Goal: Task Accomplishment & Management: Complete application form

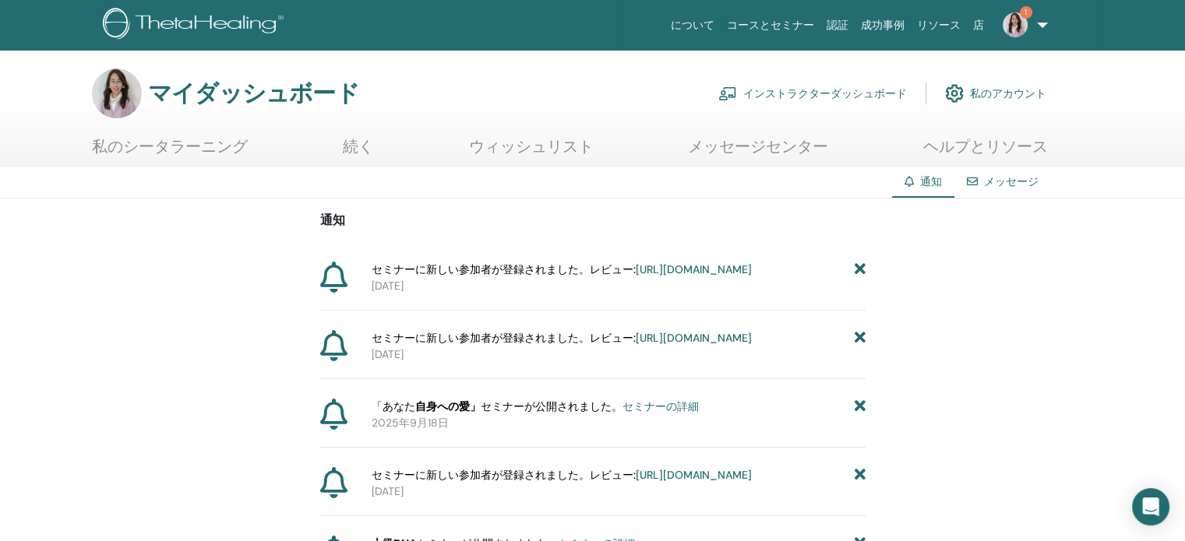
click at [698, 276] on font "https://member.thetahealing.com/instructor/seminar/376955/attendees" at bounding box center [694, 269] width 116 height 14
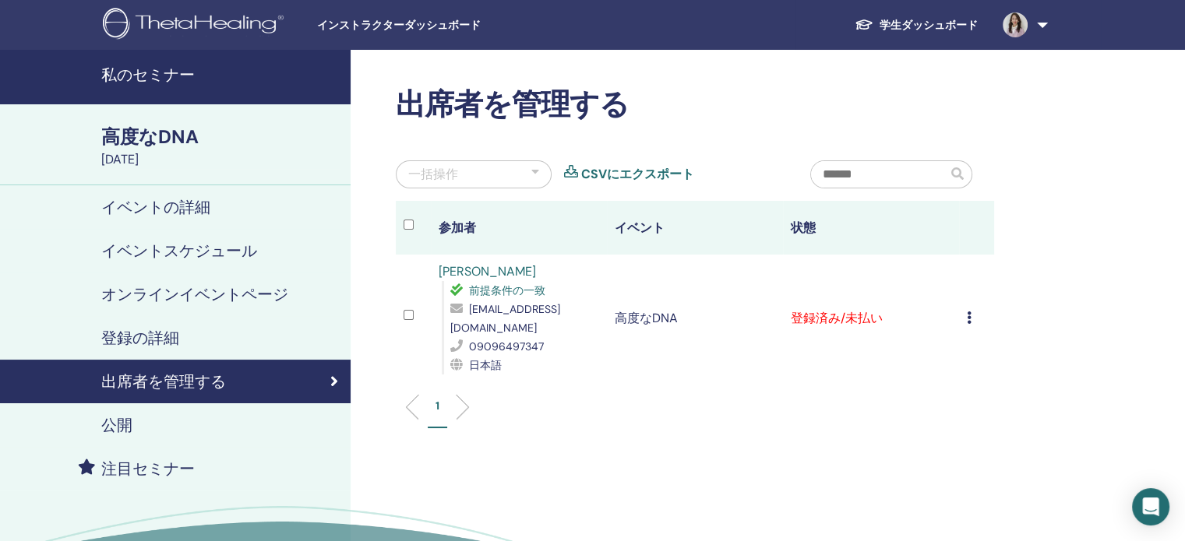
click at [969, 312] on icon at bounding box center [969, 318] width 5 height 12
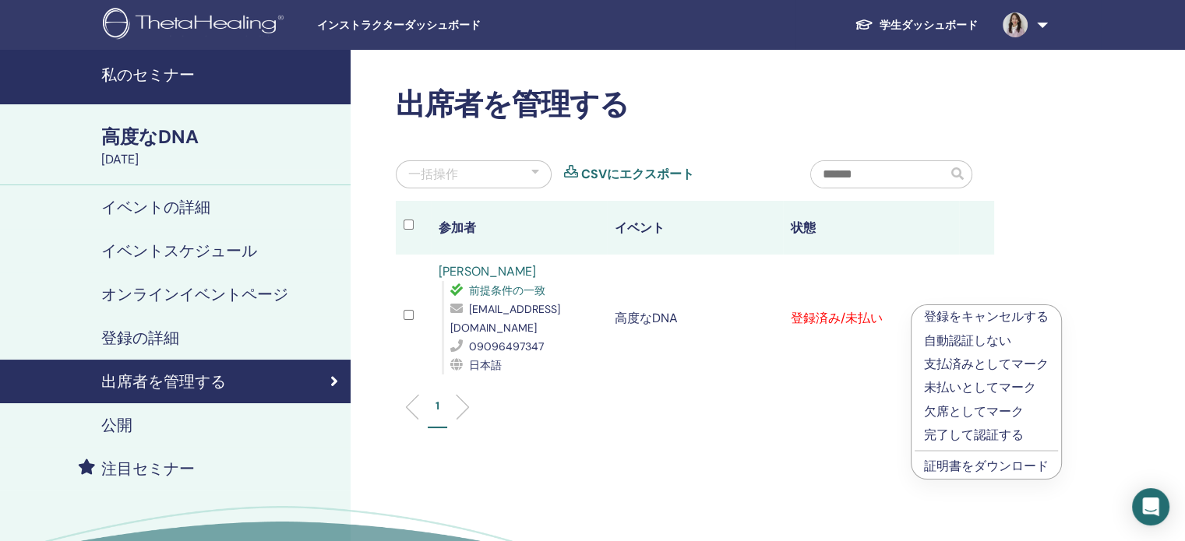
click at [942, 361] on font "支払済みとしてマーク" at bounding box center [986, 364] width 125 height 16
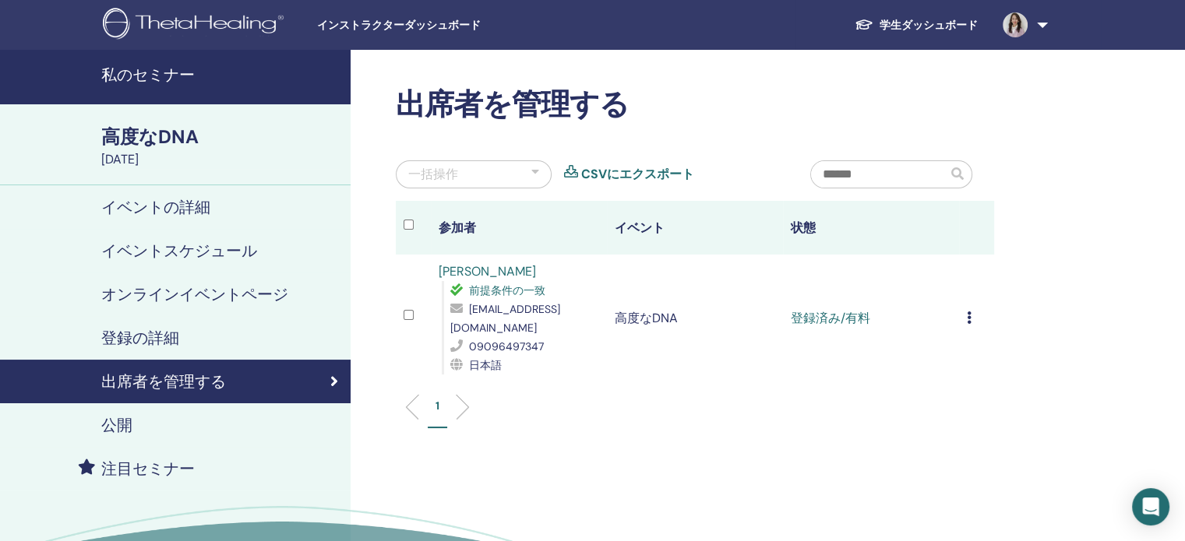
click at [168, 62] on link "私のセミナー" at bounding box center [175, 77] width 350 height 55
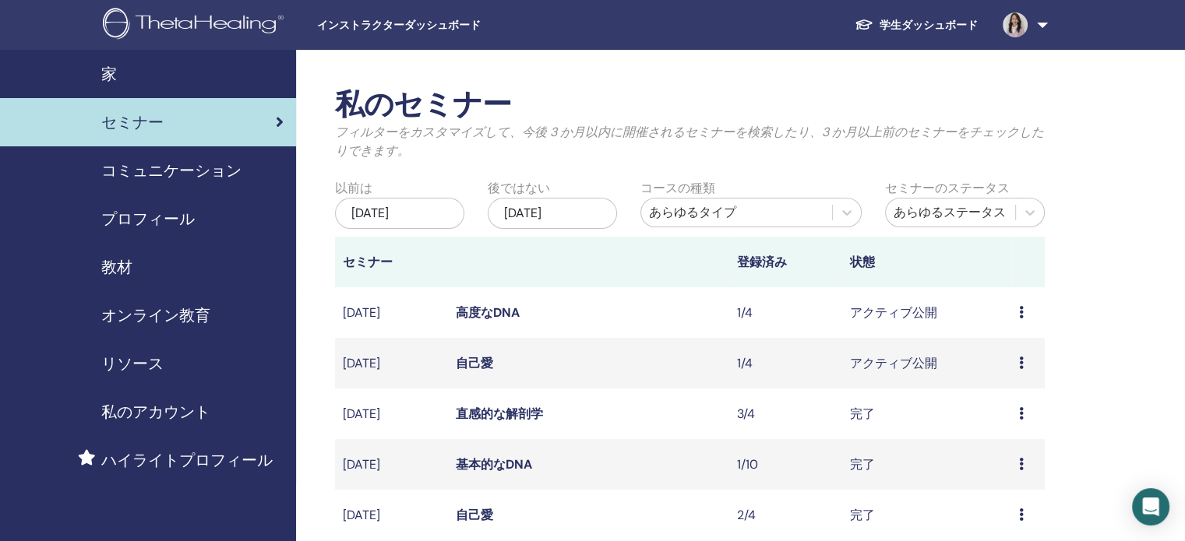
click at [1022, 361] on icon at bounding box center [1021, 363] width 5 height 12
click at [484, 357] on font "自己愛" at bounding box center [474, 363] width 37 height 16
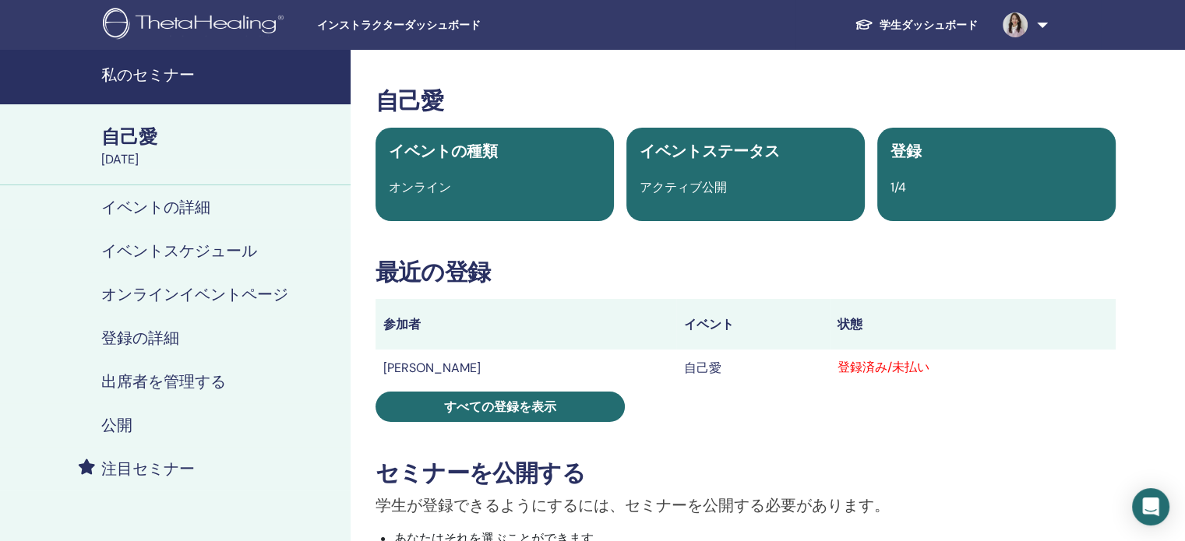
click at [409, 372] on font "[PERSON_NAME]" at bounding box center [431, 368] width 97 height 16
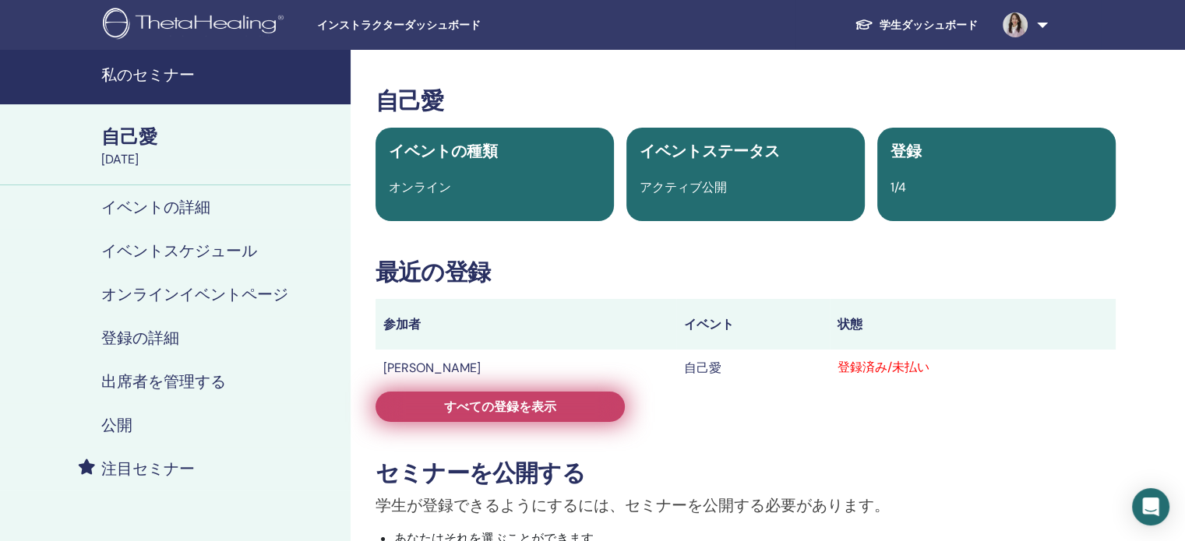
click at [426, 404] on link "すべての登録を表示" at bounding box center [499, 407] width 249 height 30
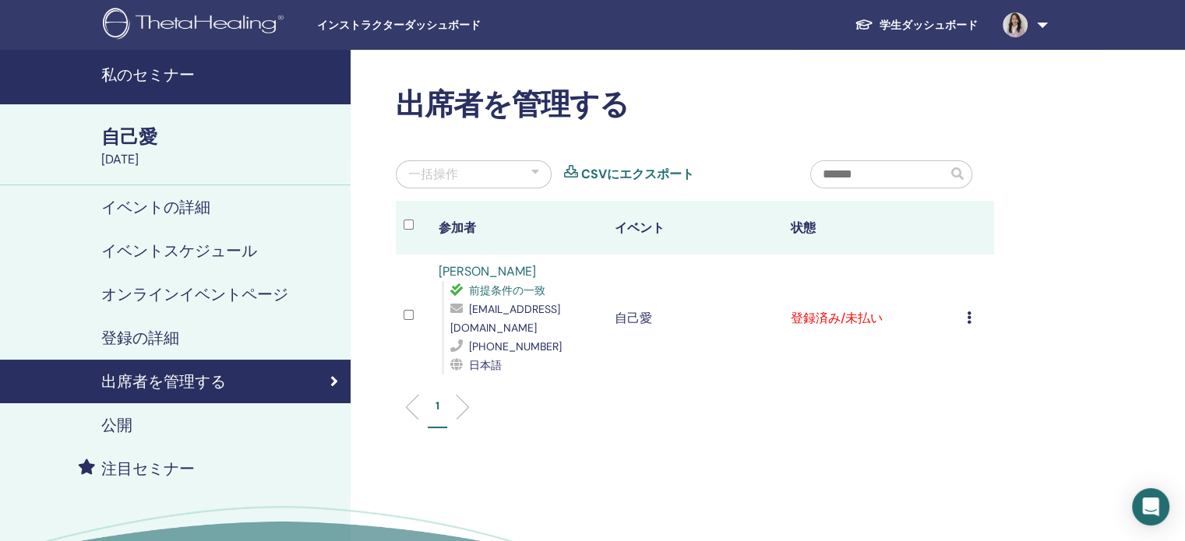
click at [968, 315] on icon at bounding box center [969, 318] width 5 height 12
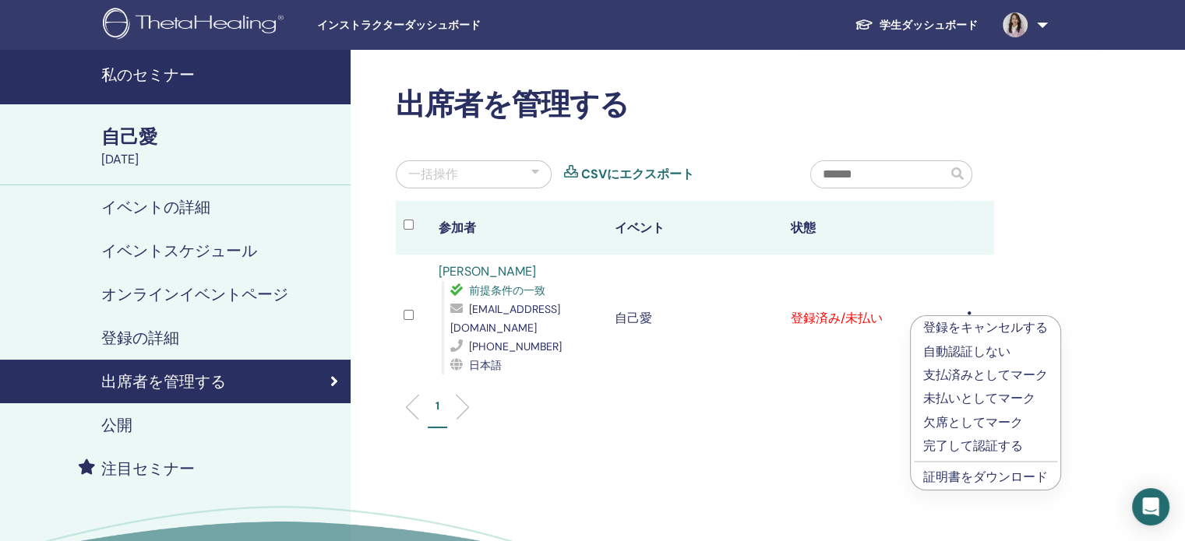
click at [927, 374] on font "支払済みとしてマーク" at bounding box center [985, 375] width 125 height 16
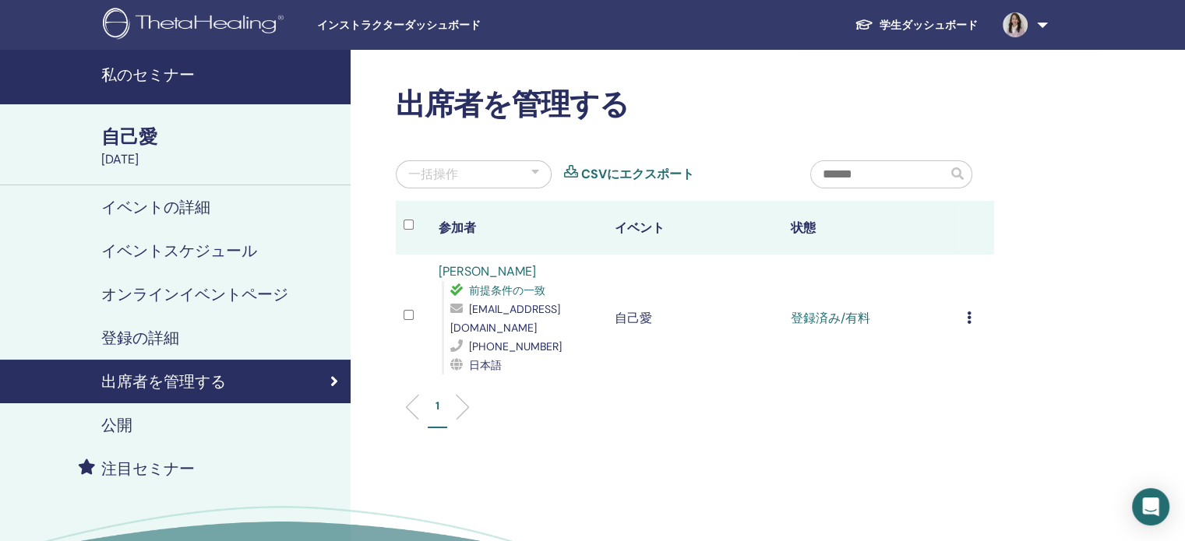
click at [150, 68] on font "私のセミナー" at bounding box center [147, 75] width 93 height 20
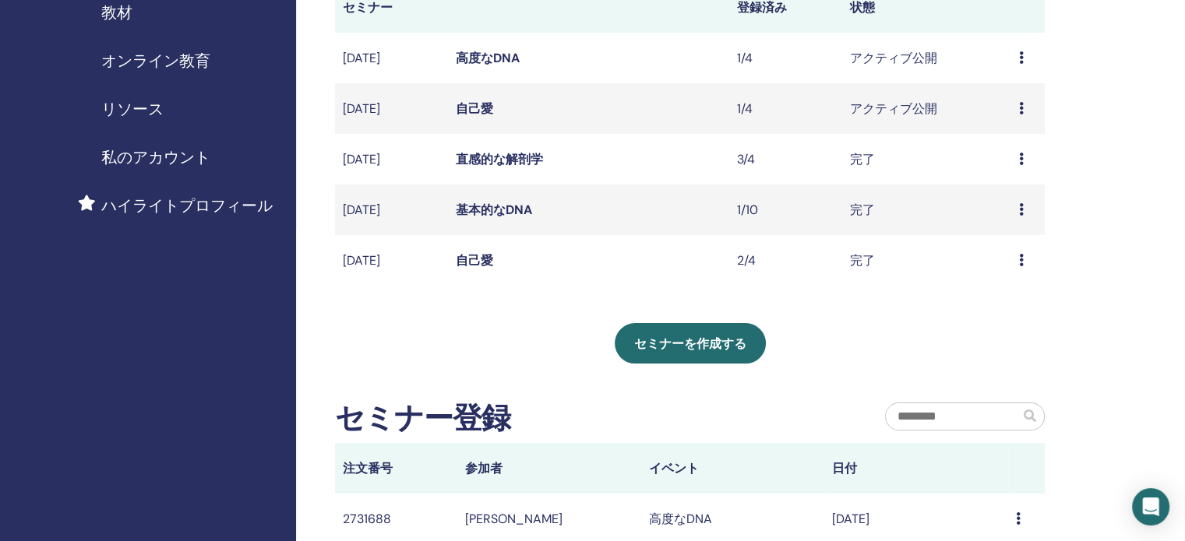
scroll to position [249, 0]
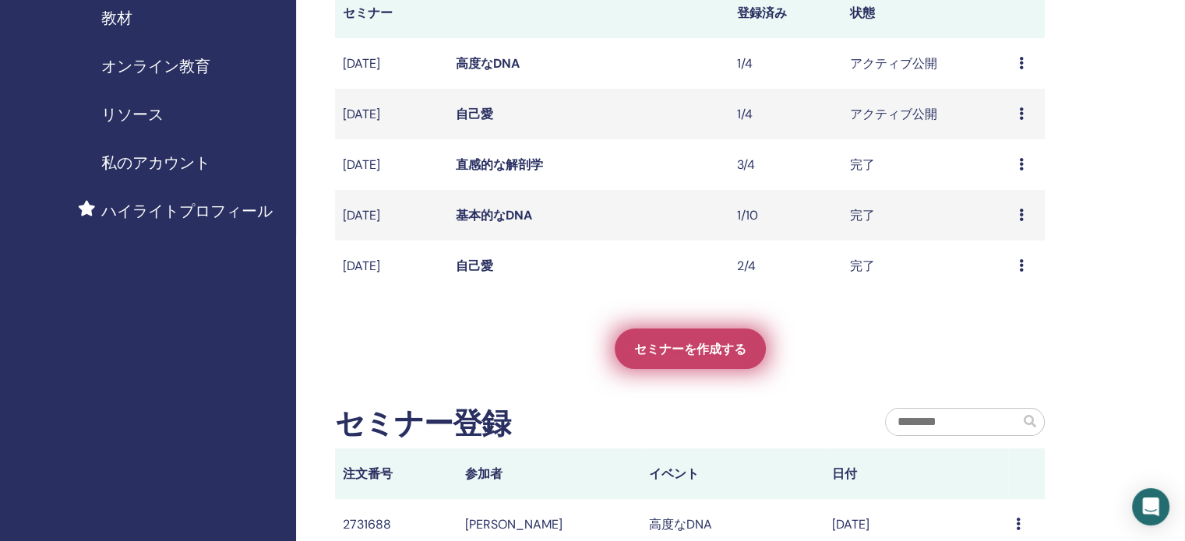
click at [685, 348] on font "セミナーを作成する" at bounding box center [690, 349] width 112 height 16
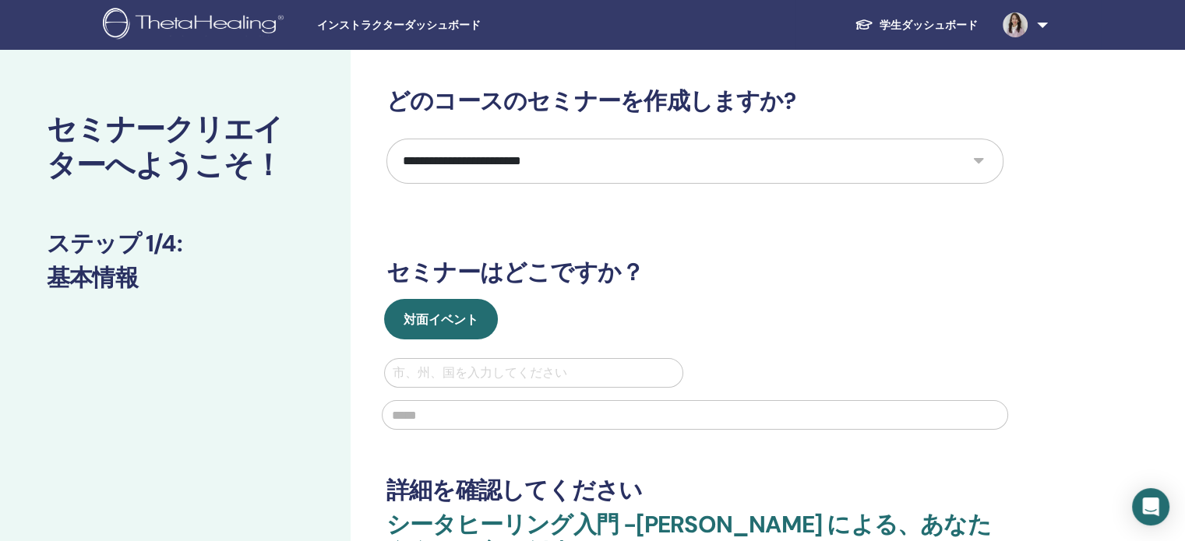
click at [976, 161] on select "**********" at bounding box center [694, 161] width 617 height 45
select select "*"
click at [386, 139] on select "**********" at bounding box center [694, 161] width 617 height 45
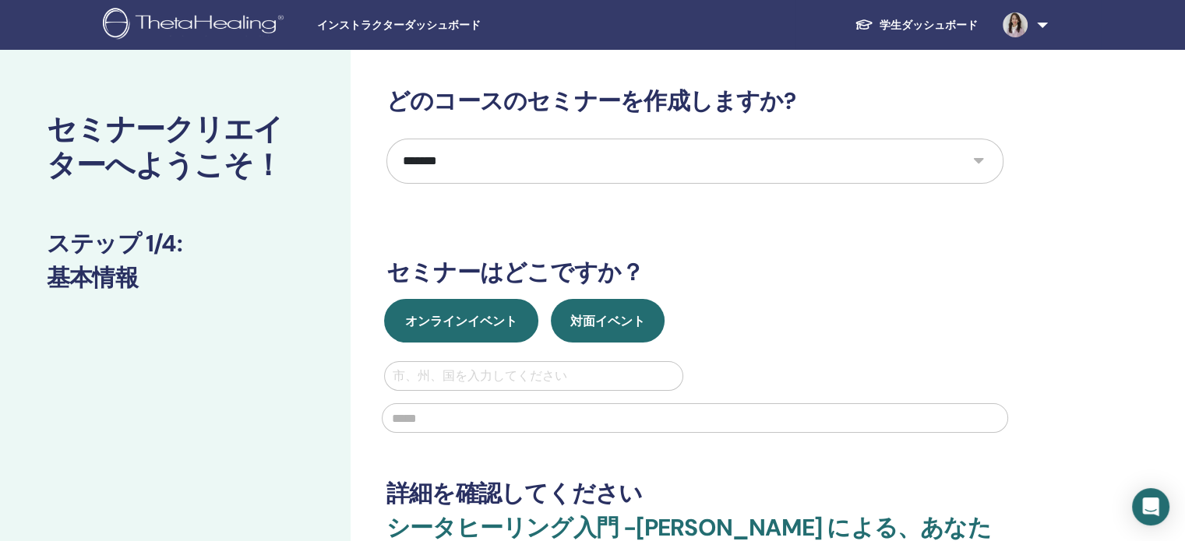
click at [477, 316] on font "オンラインイベント" at bounding box center [461, 321] width 112 height 16
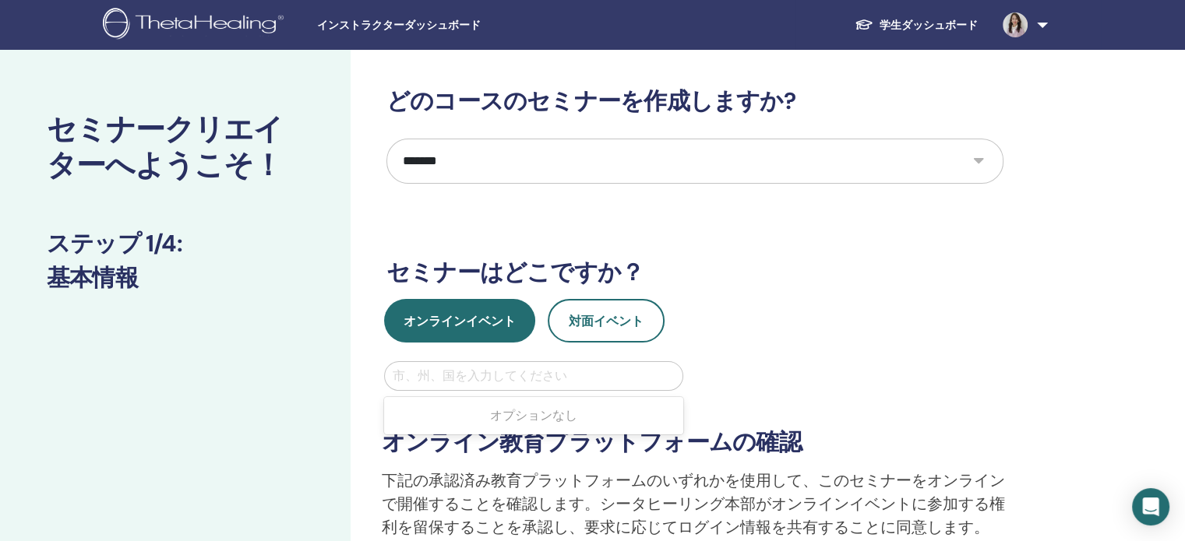
click at [439, 376] on div at bounding box center [534, 376] width 282 height 22
type input "***"
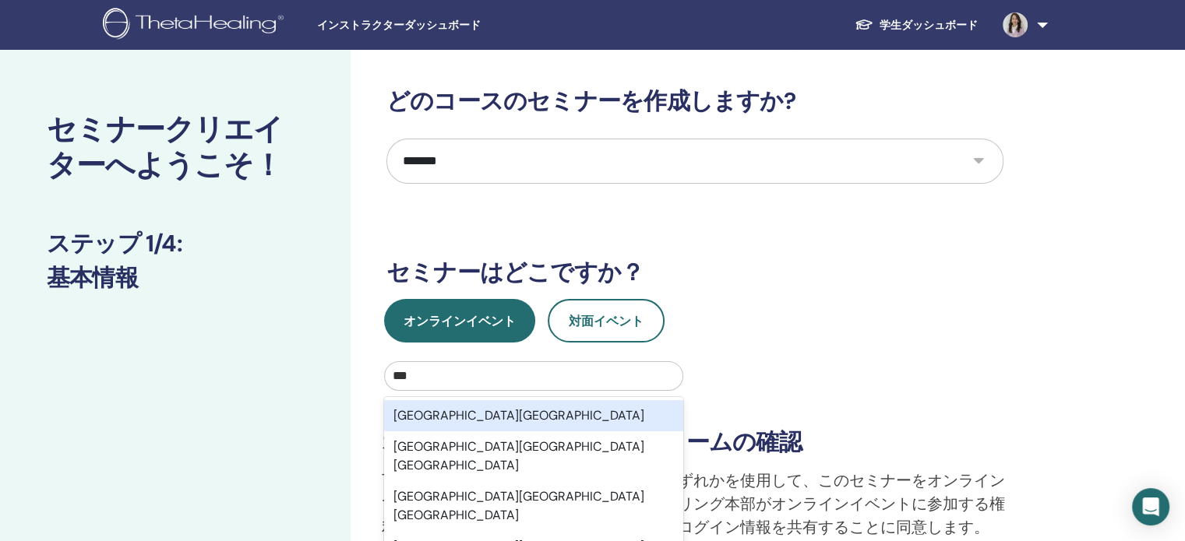
click at [453, 411] on font "三重県名張市" at bounding box center [518, 415] width 251 height 16
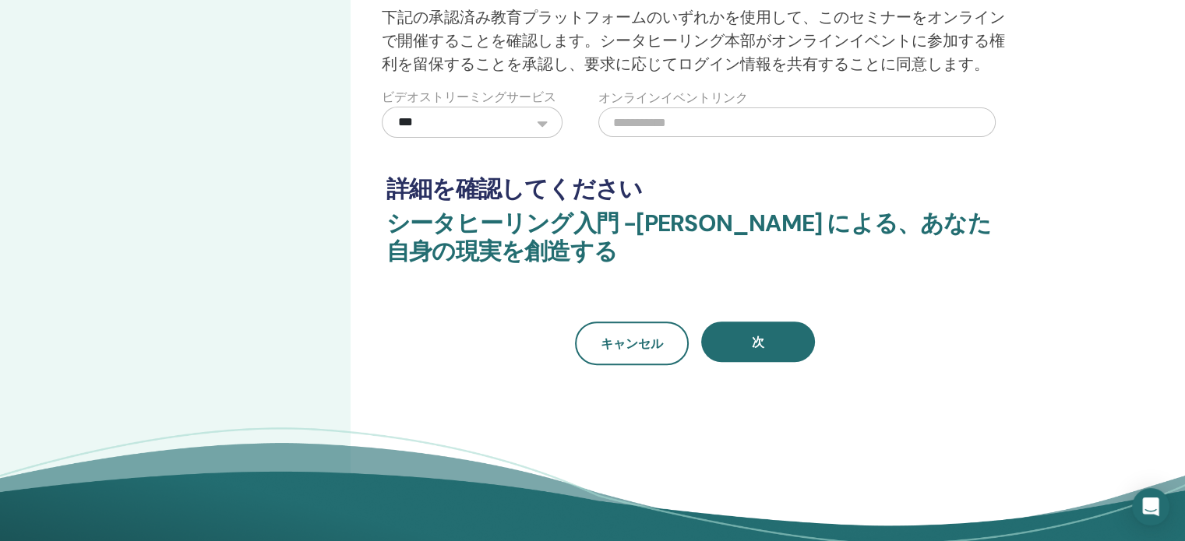
scroll to position [465, 0]
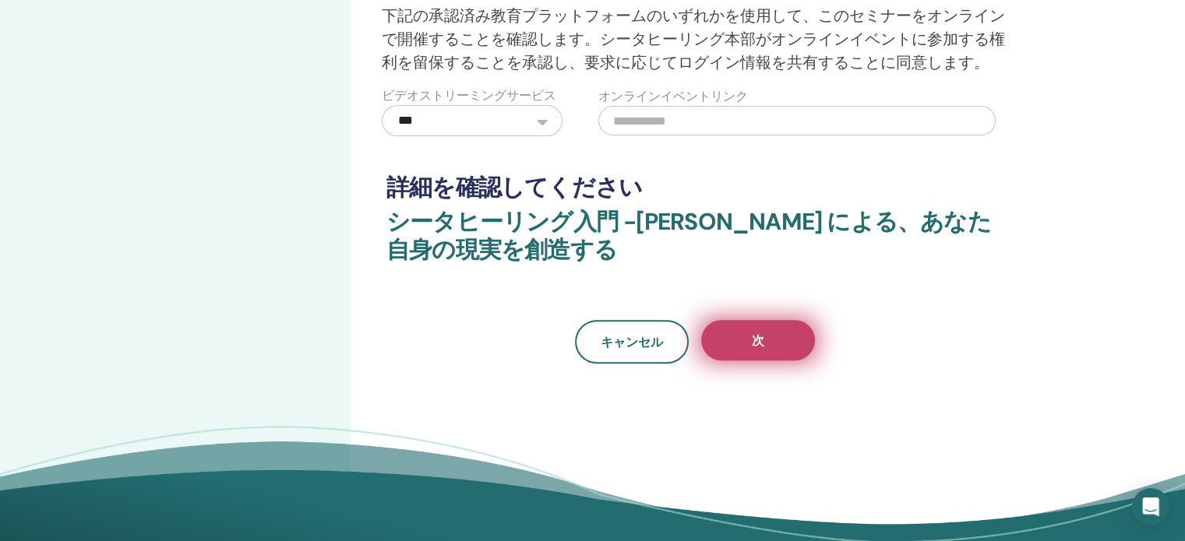
click at [767, 336] on button "次" at bounding box center [758, 340] width 114 height 40
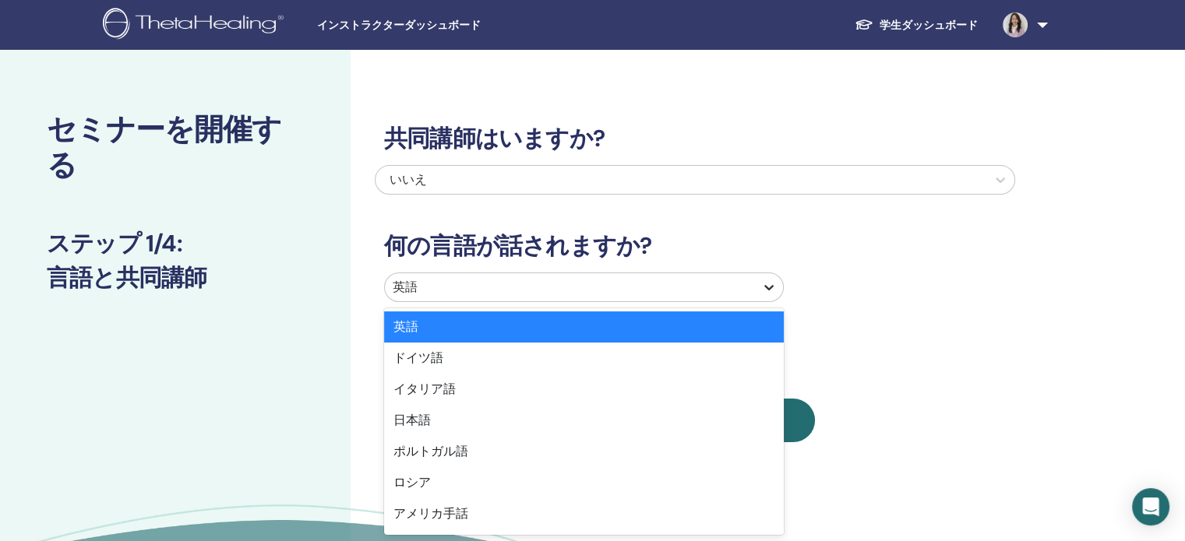
scroll to position [6, 0]
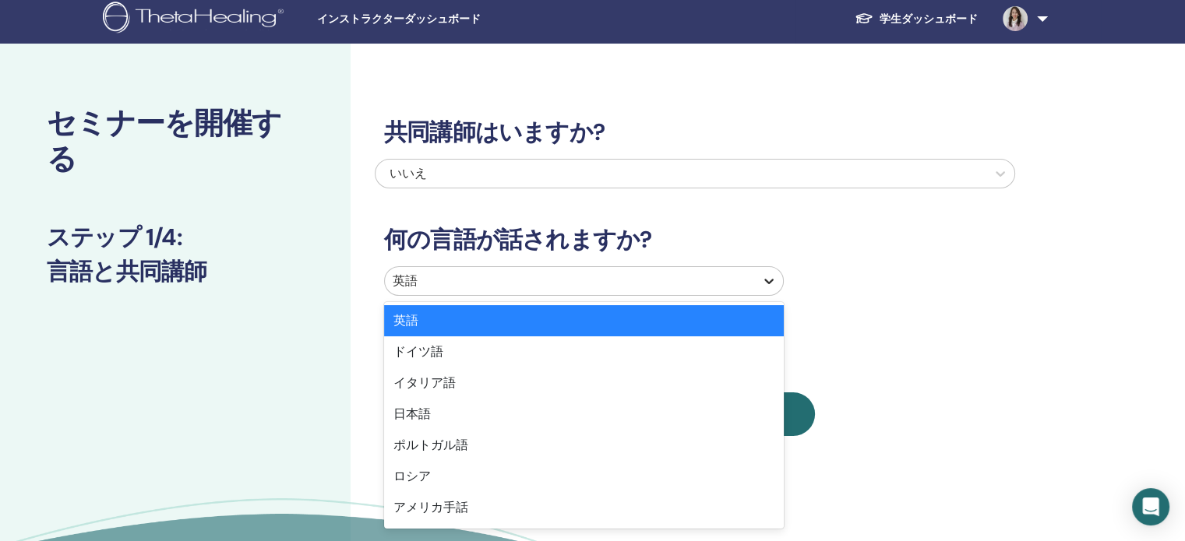
click at [757, 287] on div at bounding box center [769, 281] width 28 height 28
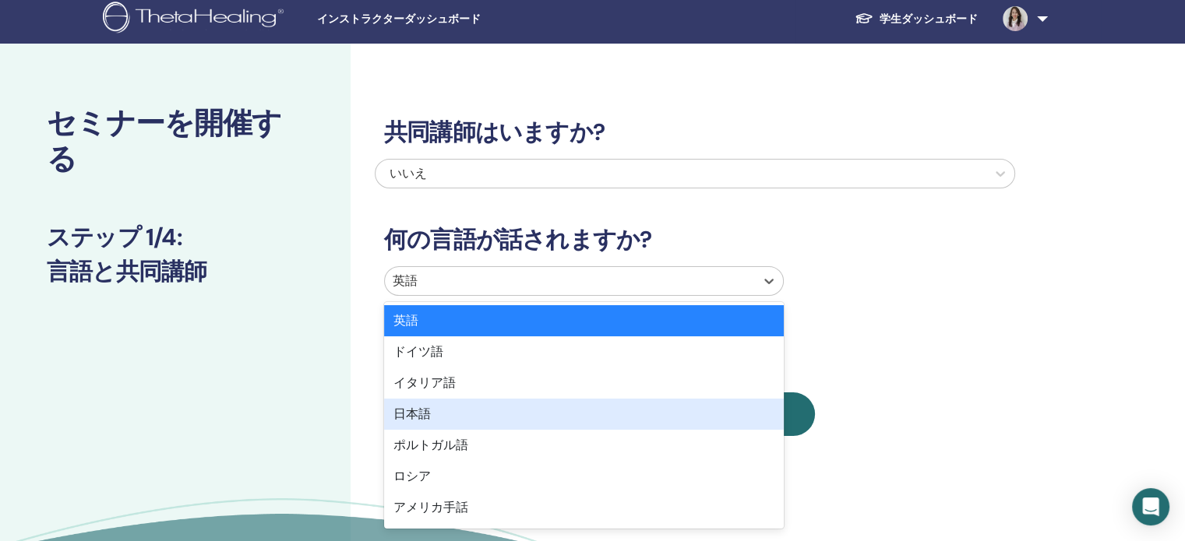
click at [625, 407] on div "日本語" at bounding box center [584, 414] width 400 height 31
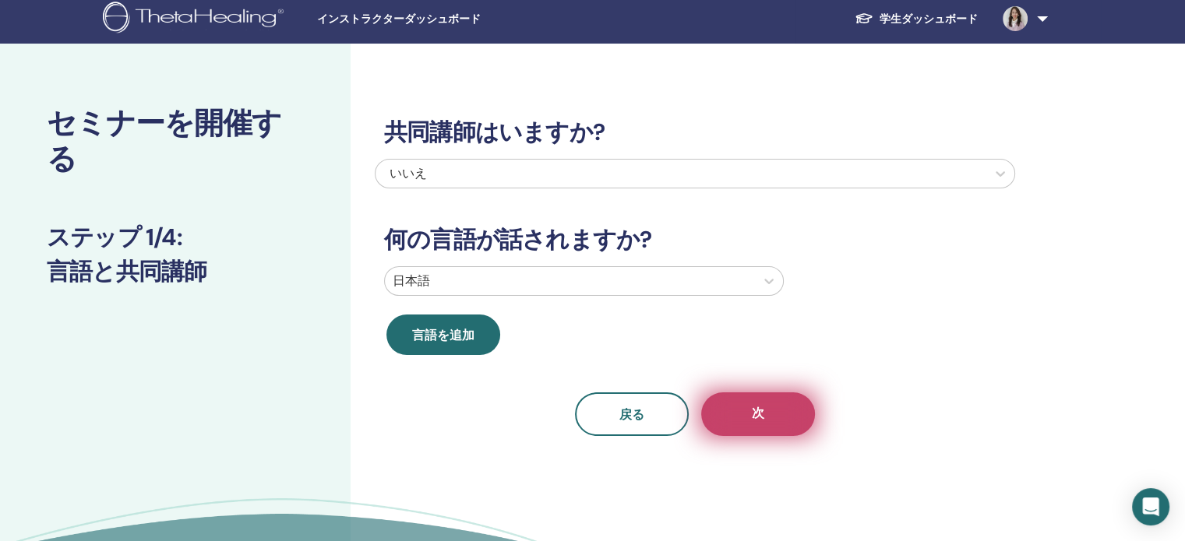
click at [759, 408] on font "次" at bounding box center [758, 413] width 12 height 16
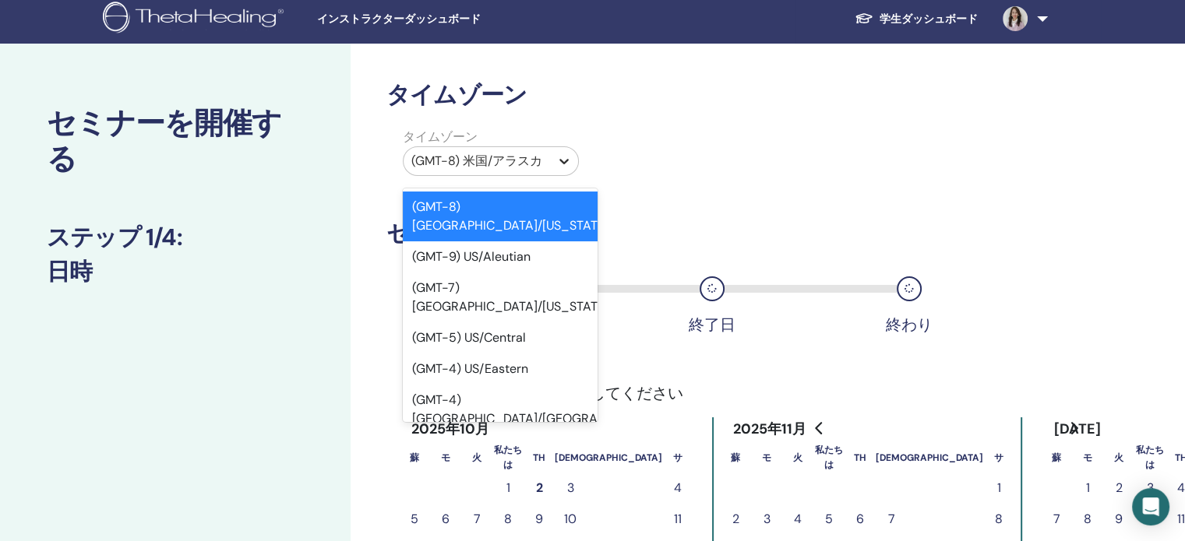
click at [561, 160] on icon at bounding box center [563, 161] width 9 height 5
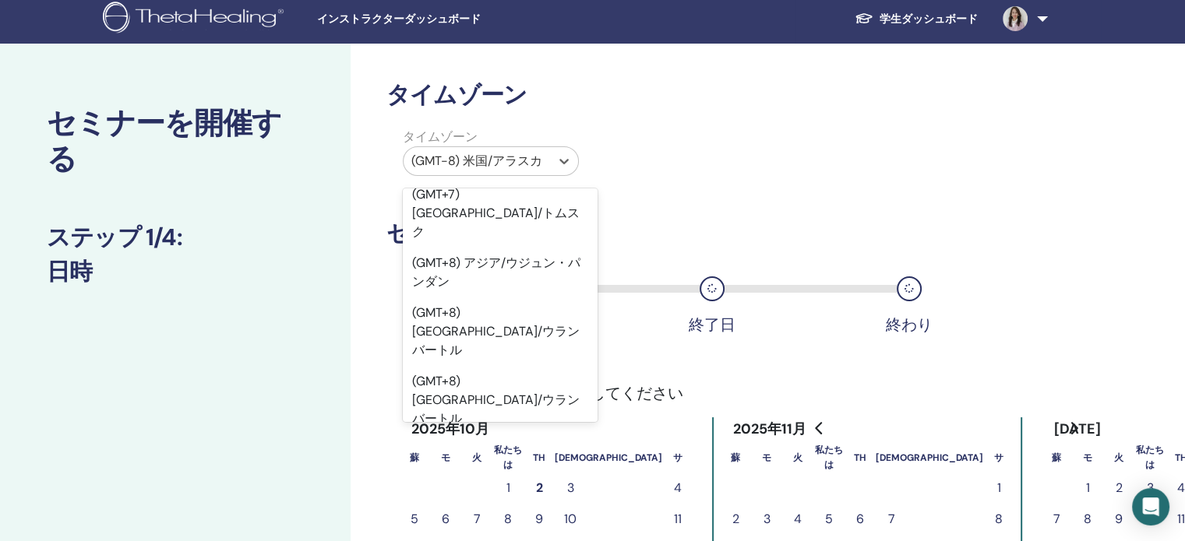
scroll to position [21114, 0]
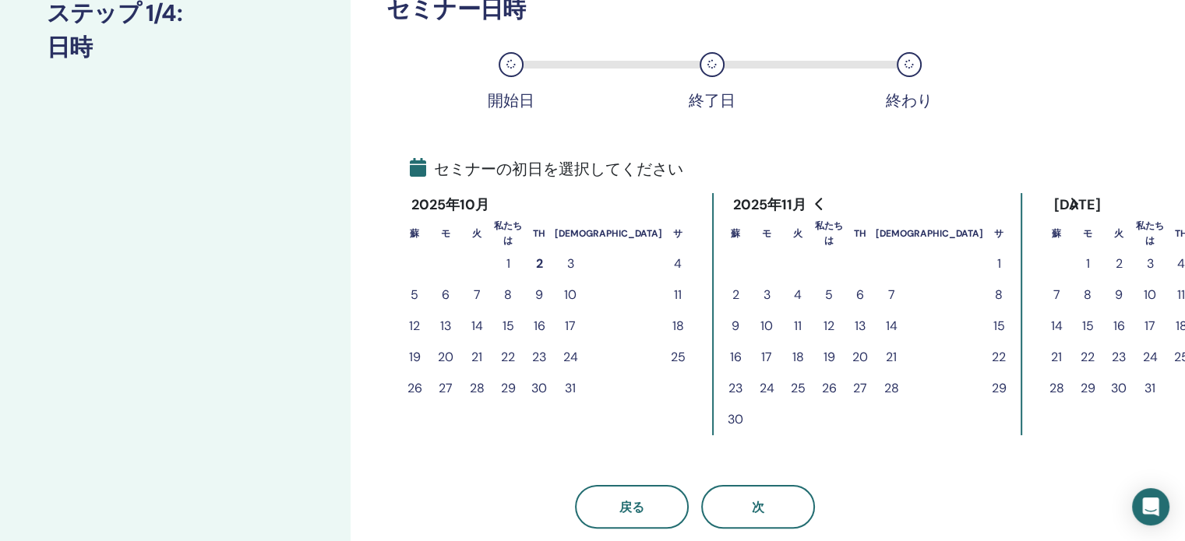
scroll to position [229, 0]
click at [414, 326] on font "12" at bounding box center [414, 327] width 11 height 16
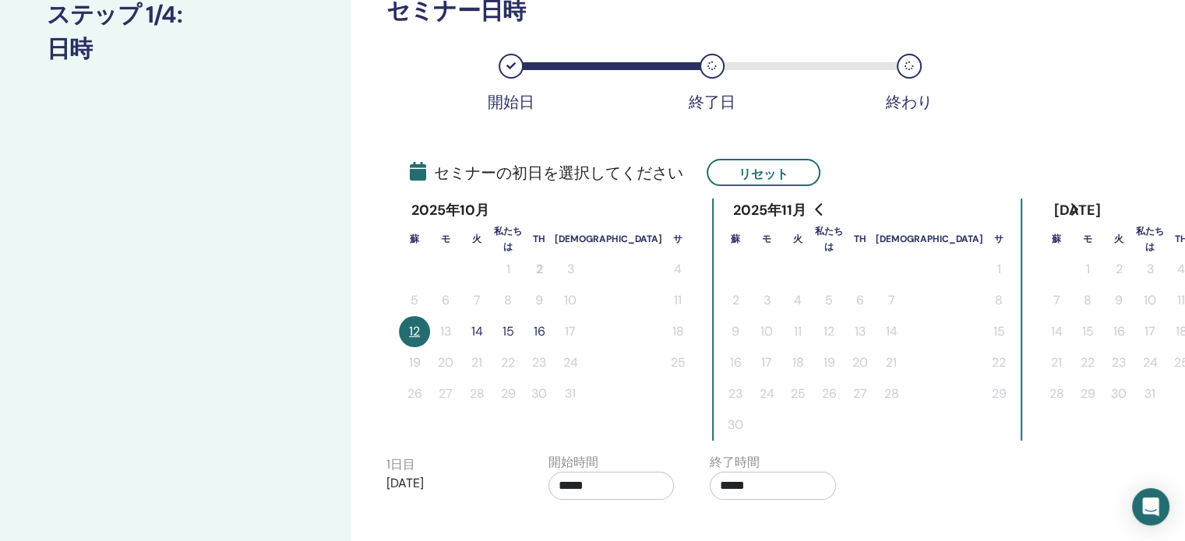
click at [482, 326] on font "14" at bounding box center [477, 331] width 12 height 16
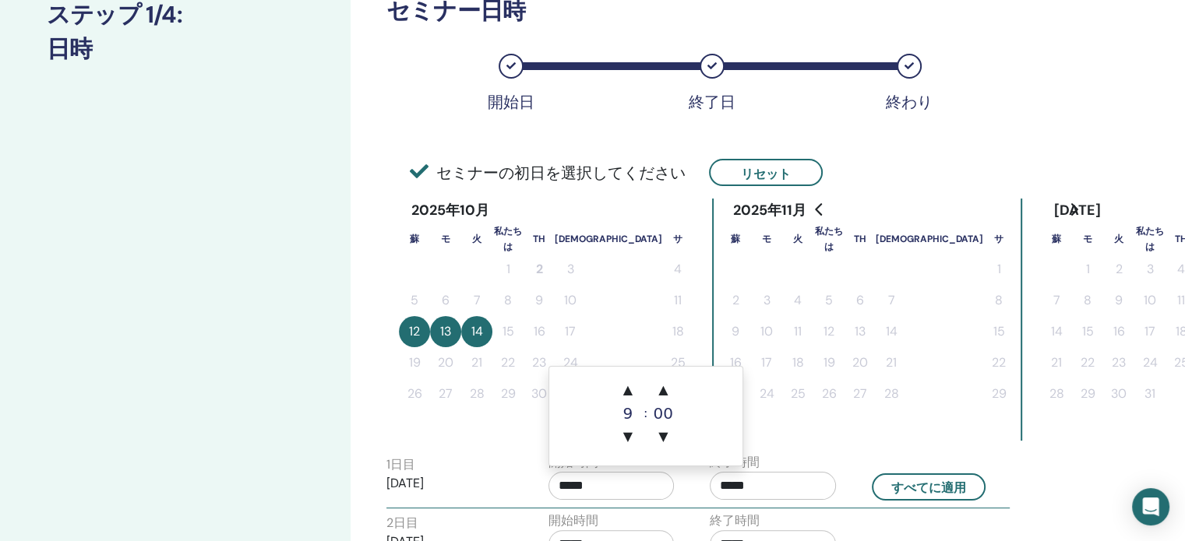
click at [639, 480] on input "*****" at bounding box center [611, 486] width 126 height 28
click at [660, 435] on font "▼" at bounding box center [662, 436] width 9 height 15
click at [663, 386] on font "▲" at bounding box center [662, 389] width 9 height 15
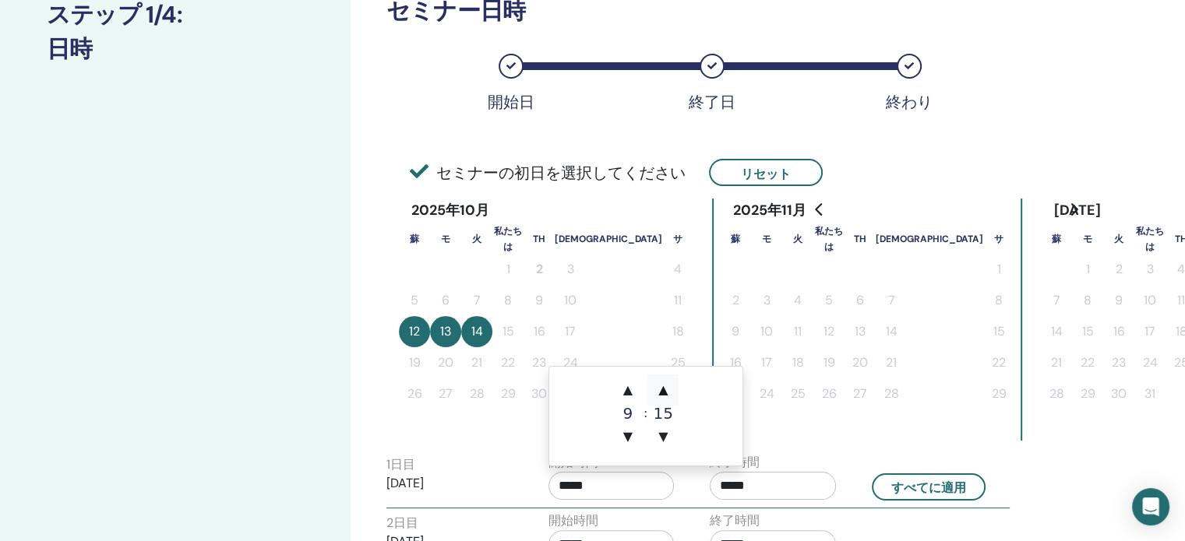
click at [663, 386] on font "▲" at bounding box center [662, 389] width 9 height 15
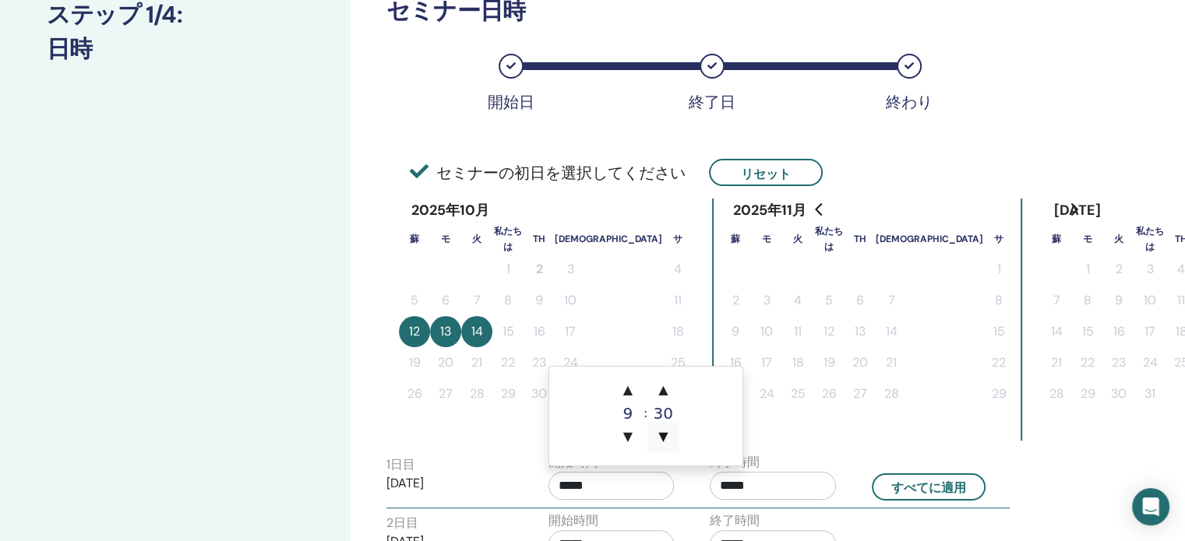
click at [664, 430] on font "▼" at bounding box center [662, 436] width 9 height 15
type input "*****"
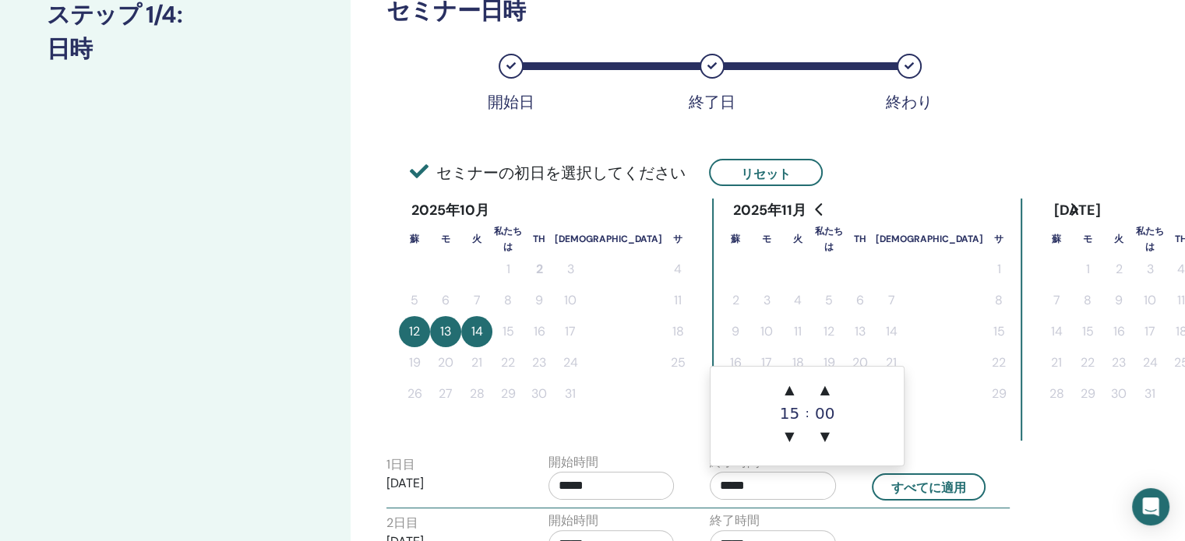
click at [765, 493] on input "*****" at bounding box center [773, 486] width 126 height 28
click at [792, 388] on font "▲" at bounding box center [788, 389] width 9 height 15
type input "*****"
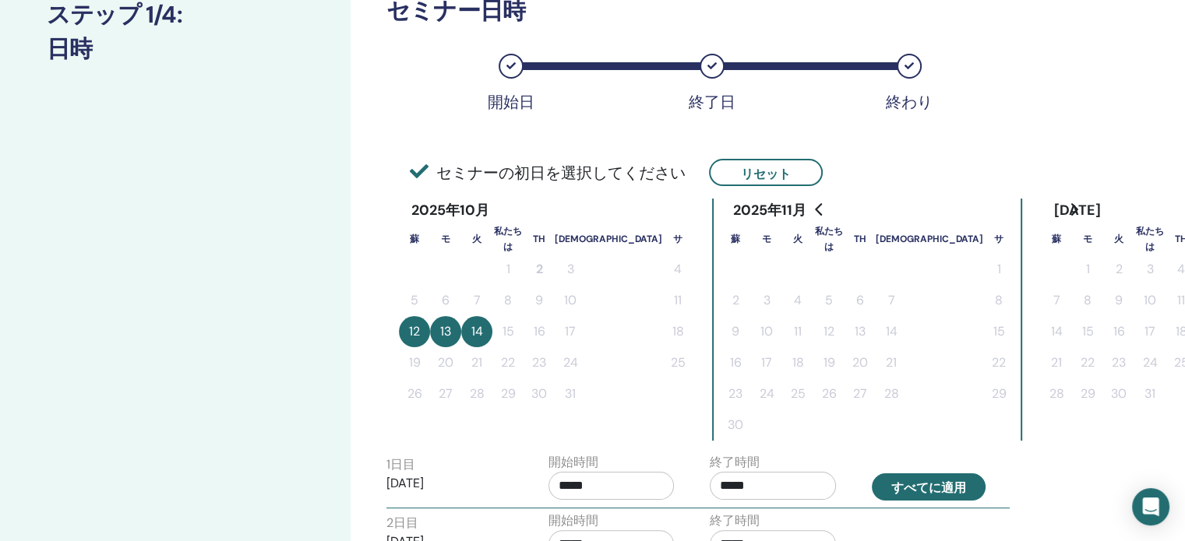
click at [928, 481] on font "すべてに適用" at bounding box center [928, 488] width 75 height 16
type input "*****"
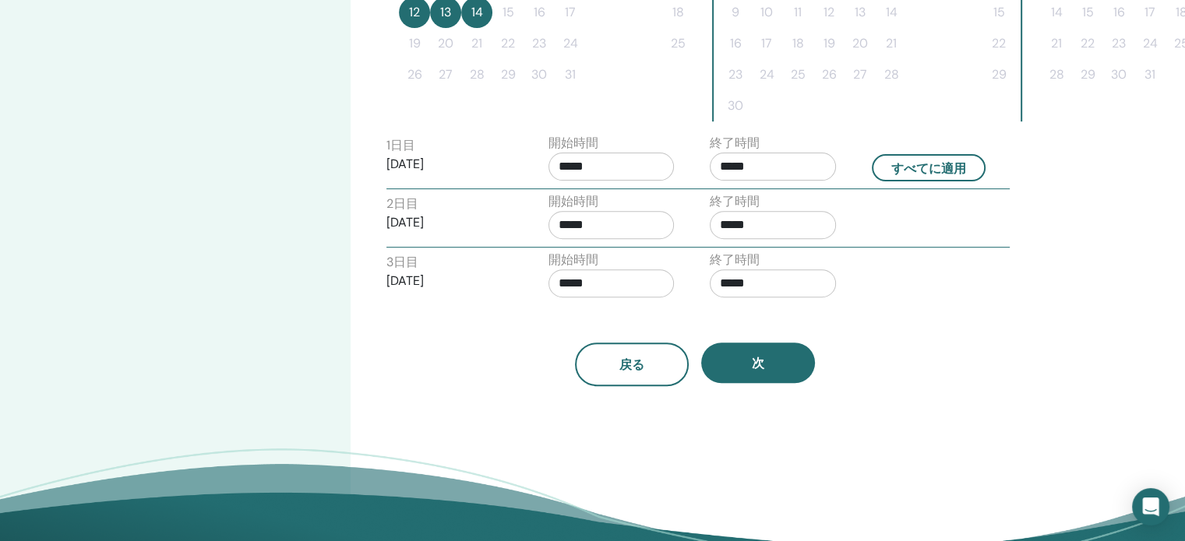
scroll to position [559, 0]
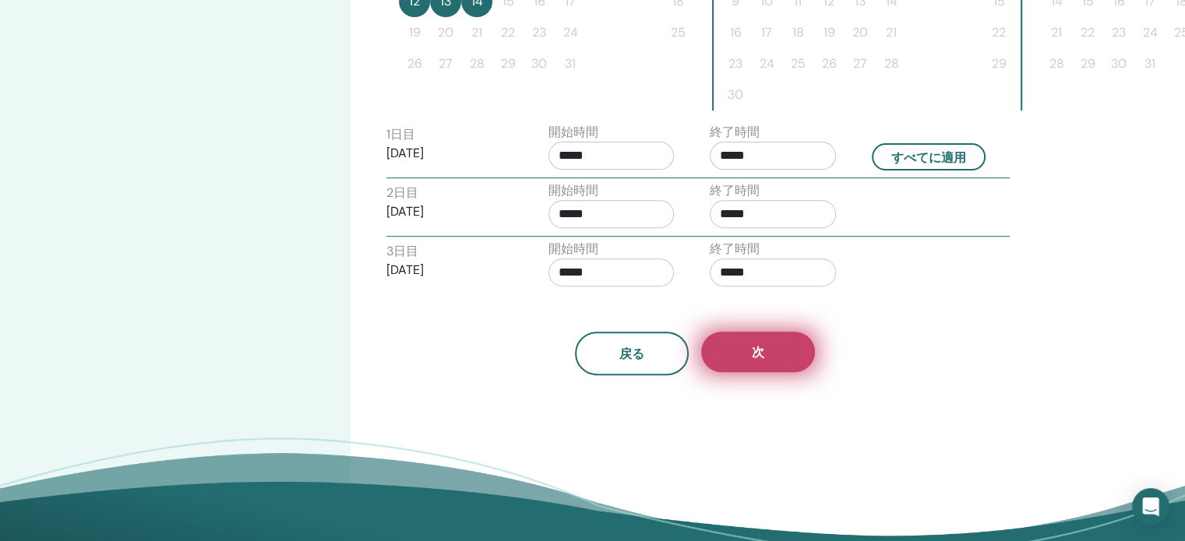
click at [780, 340] on button "次" at bounding box center [758, 352] width 114 height 40
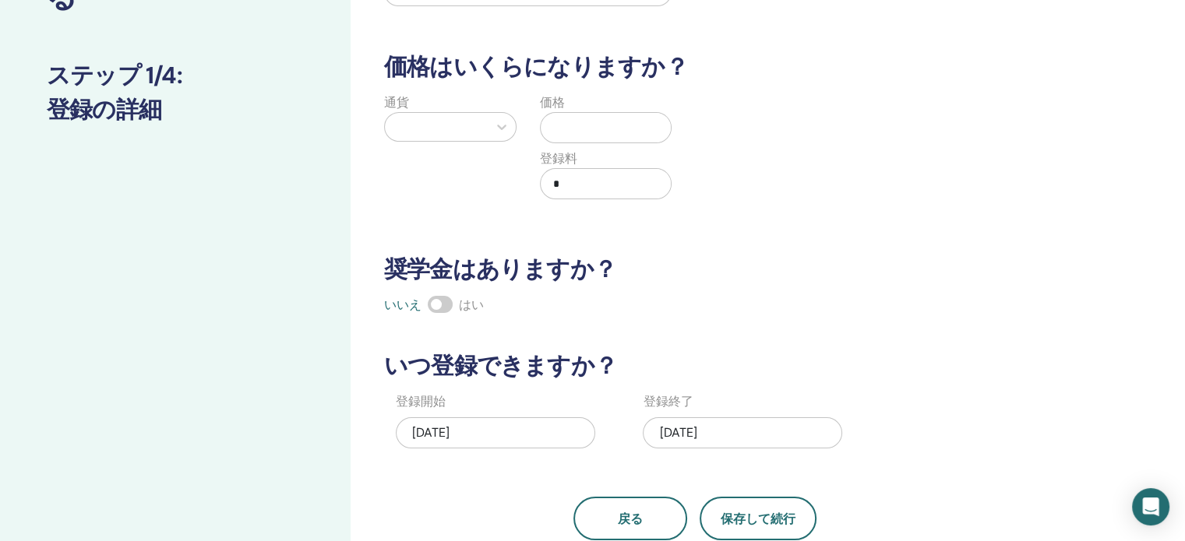
scroll to position [159, 0]
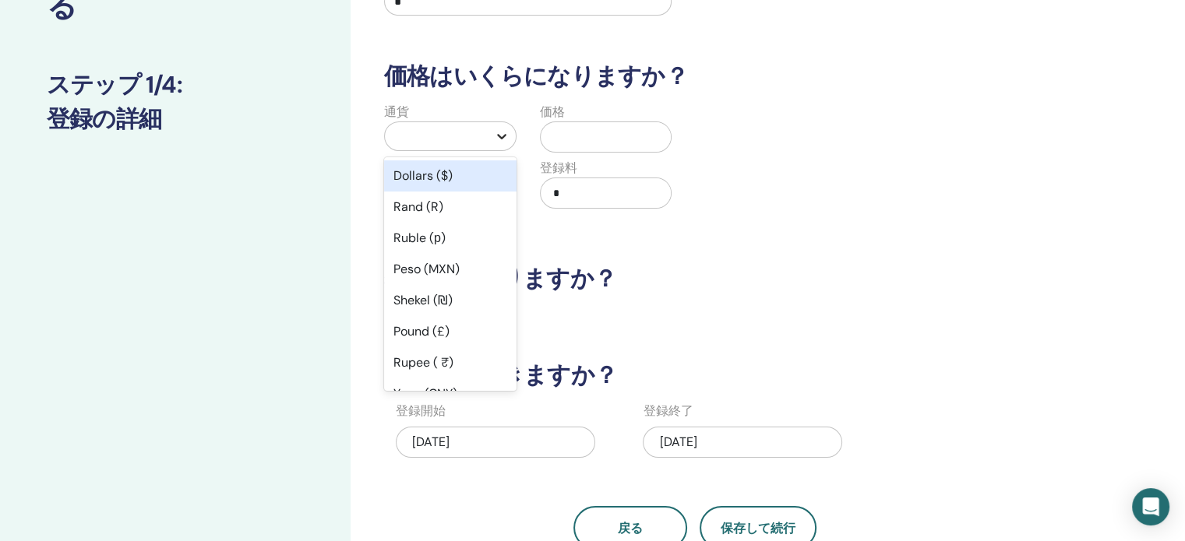
click at [500, 136] on icon at bounding box center [501, 136] width 9 height 5
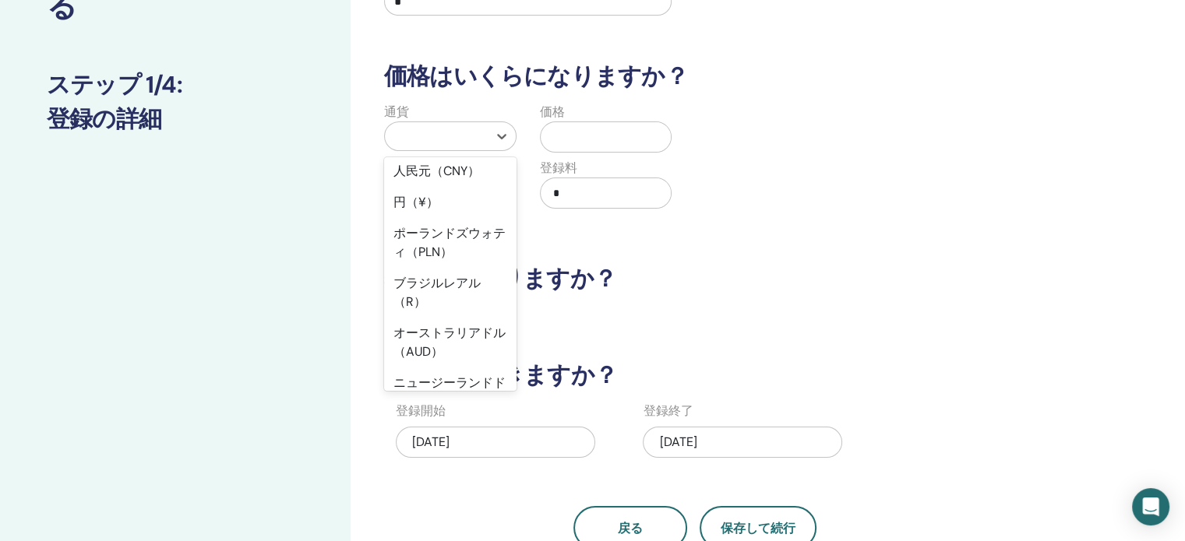
scroll to position [216, 0]
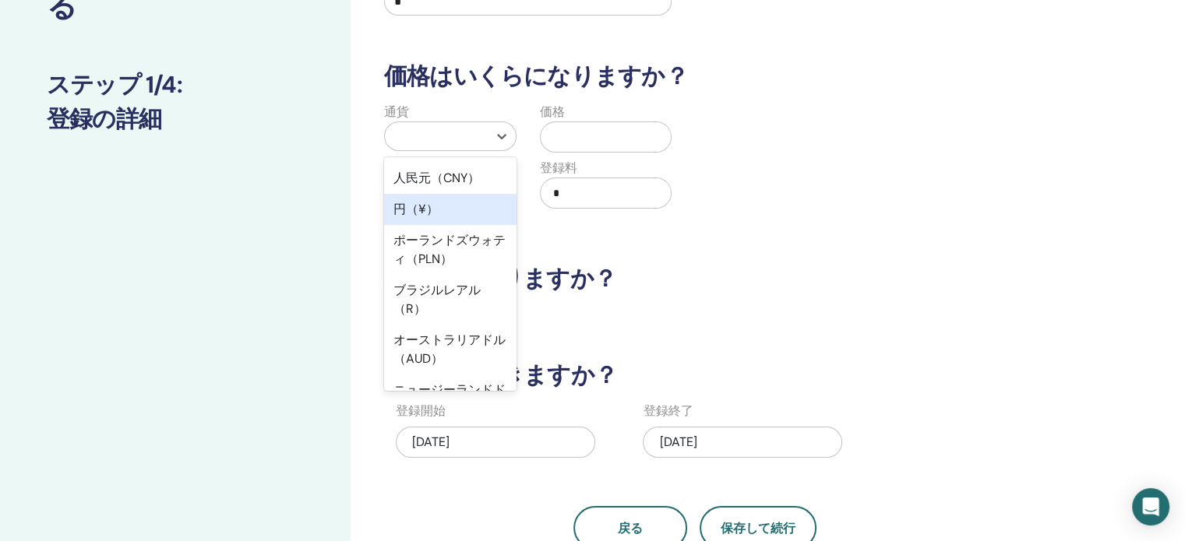
click at [432, 210] on font "円（¥）" at bounding box center [415, 209] width 45 height 16
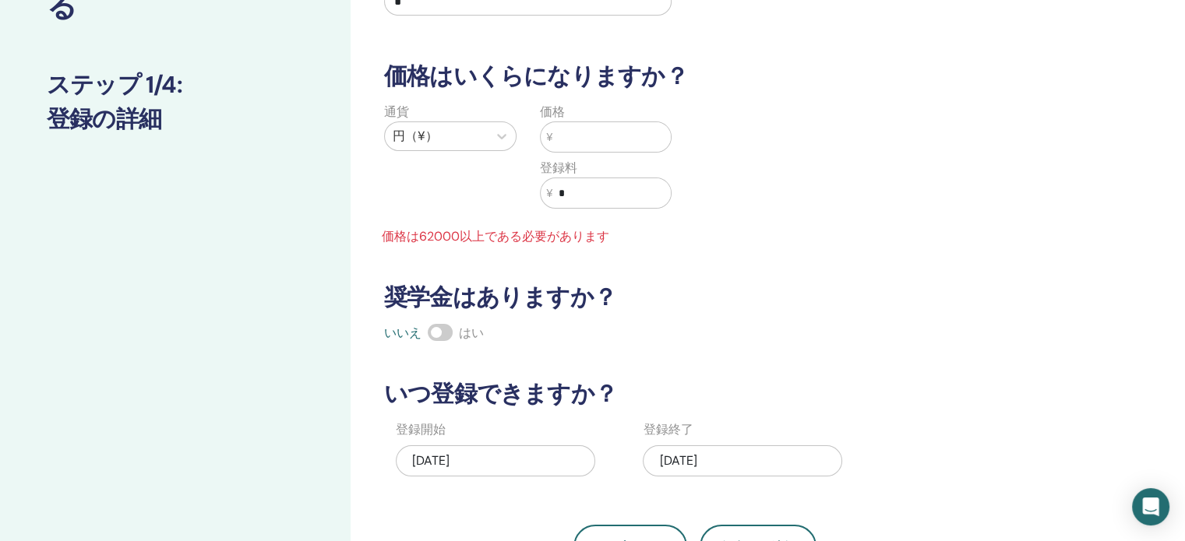
click at [577, 139] on input "text" at bounding box center [611, 137] width 118 height 30
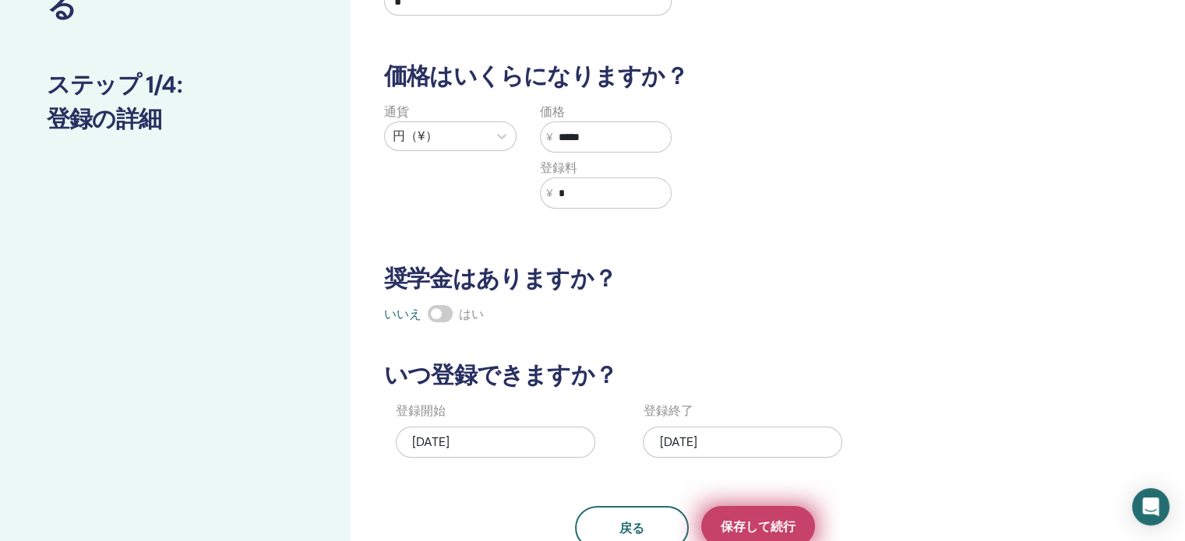
type input "*****"
click at [758, 520] on font "保存して続行" at bounding box center [757, 527] width 75 height 16
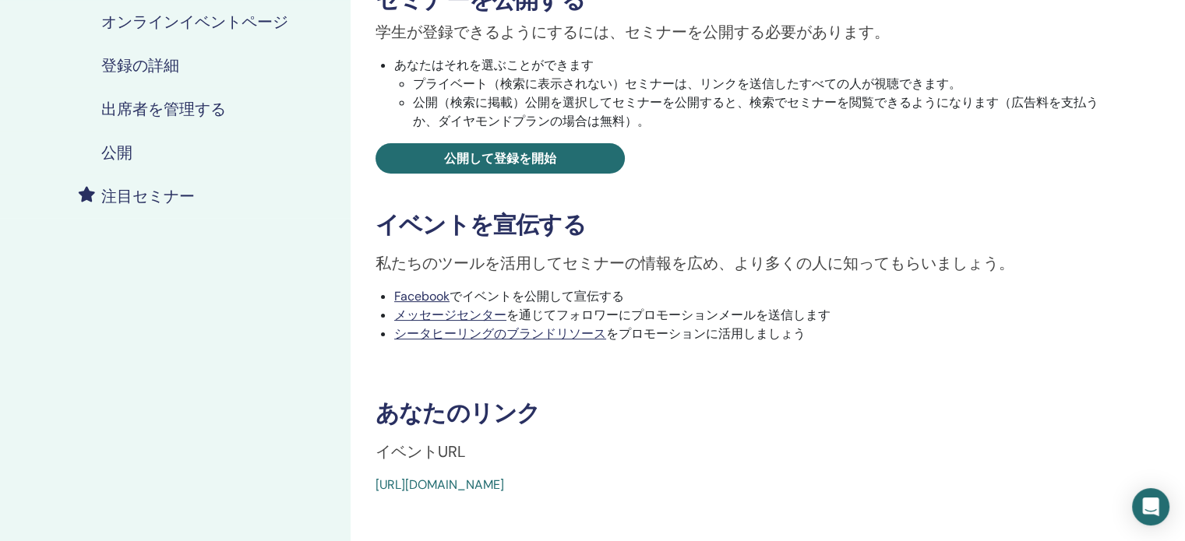
scroll to position [271, 0]
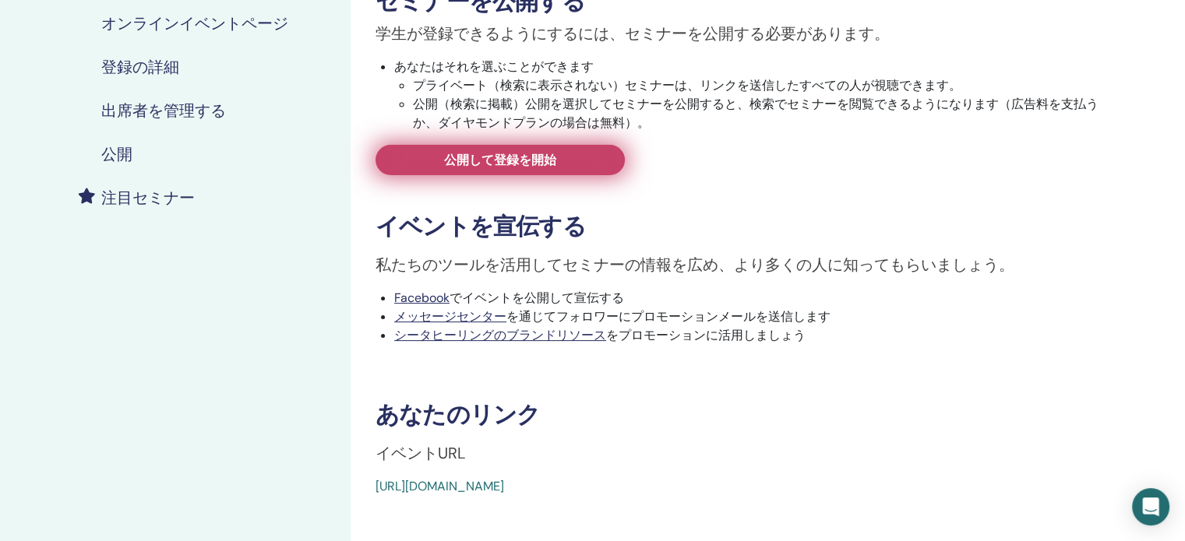
click at [577, 160] on link "公開して登録を開始" at bounding box center [499, 160] width 249 height 30
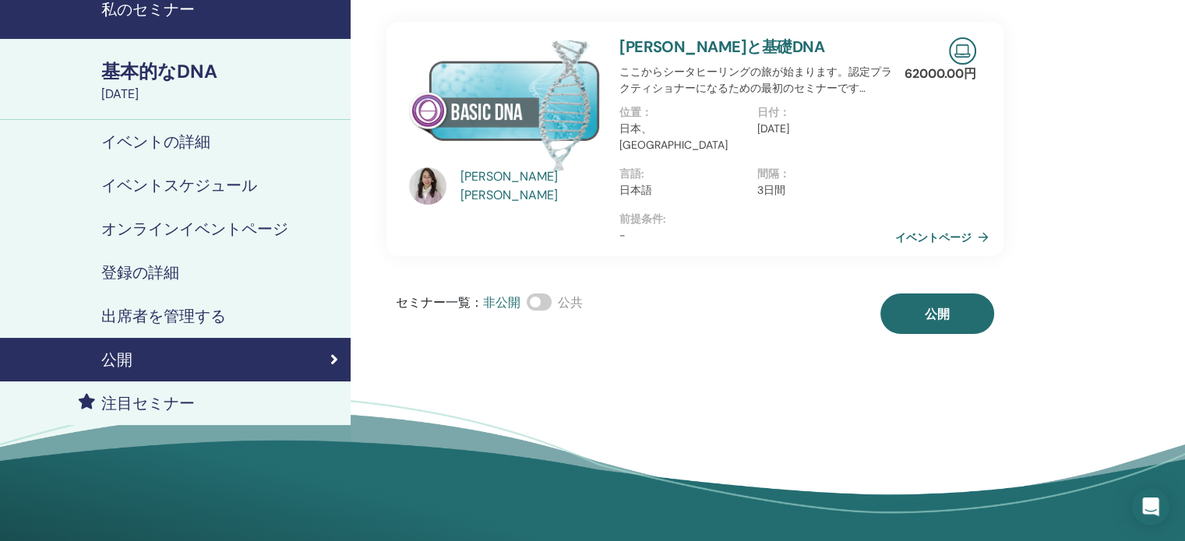
scroll to position [2, 0]
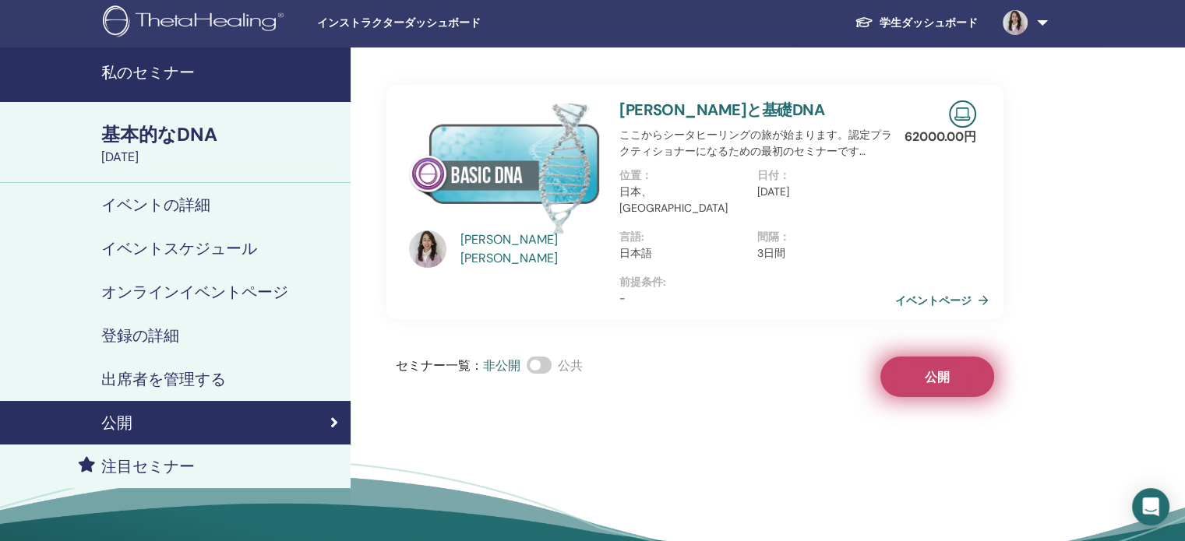
click at [947, 369] on font "公開" at bounding box center [936, 377] width 25 height 16
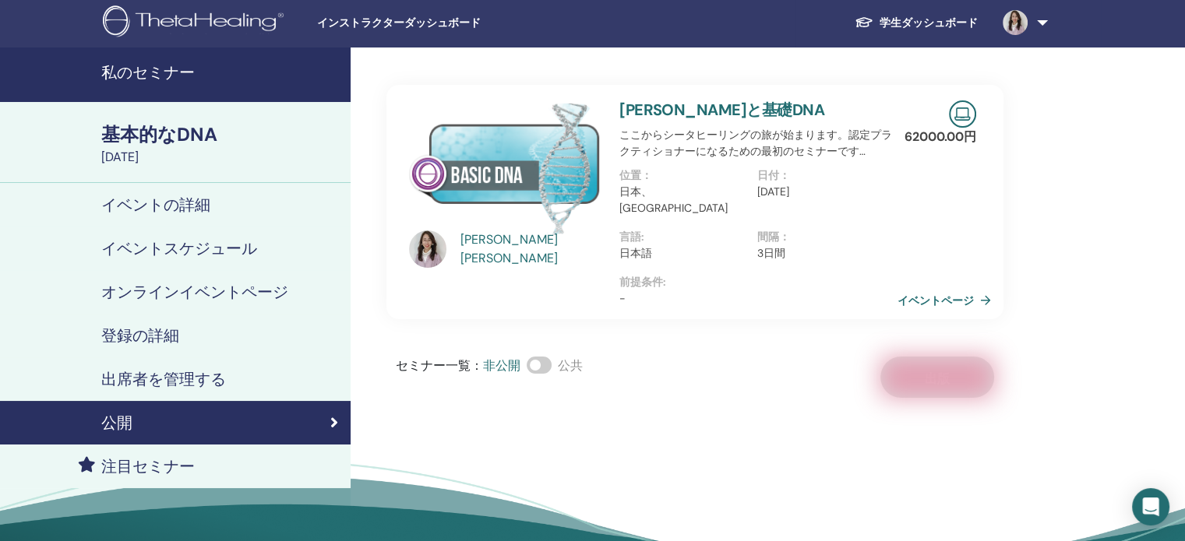
click at [919, 294] on font "イベントページ" at bounding box center [935, 301] width 76 height 14
